Goal: Task Accomplishment & Management: Manage account settings

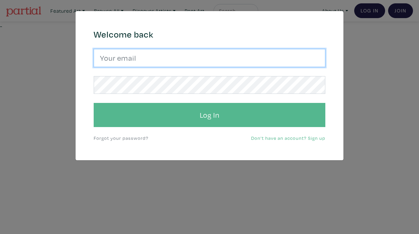
type input "zhuyuli@ocadu.ca"
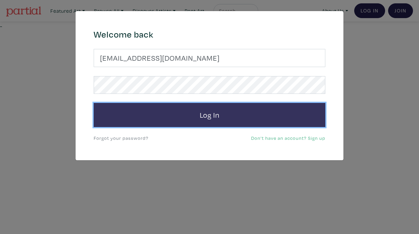
click at [208, 121] on button "Log In" at bounding box center [210, 115] width 232 height 24
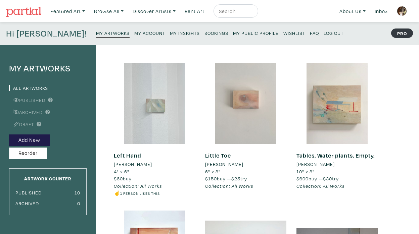
click at [204, 36] on link "Bookings" at bounding box center [216, 32] width 24 height 9
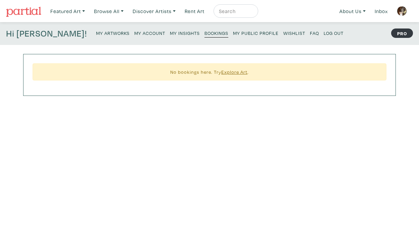
click at [170, 31] on small "My Insights" at bounding box center [185, 33] width 30 height 6
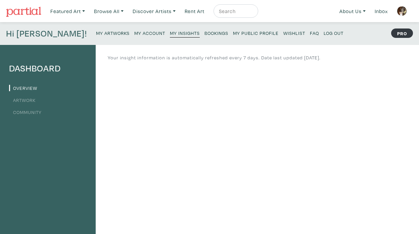
click at [403, 14] on img at bounding box center [402, 11] width 10 height 10
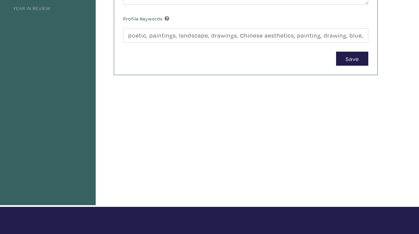
scroll to position [302, 0]
